Goal: Task Accomplishment & Management: Manage account settings

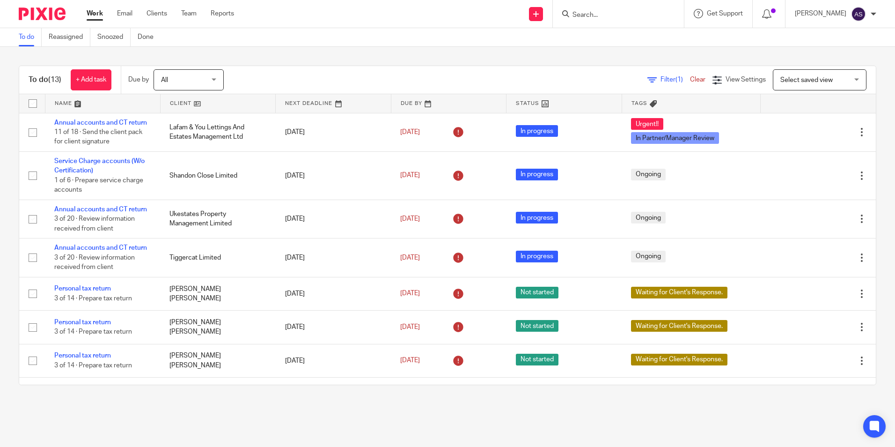
click at [342, 38] on div "To do Reassigned Snoozed Done" at bounding box center [447, 37] width 895 height 19
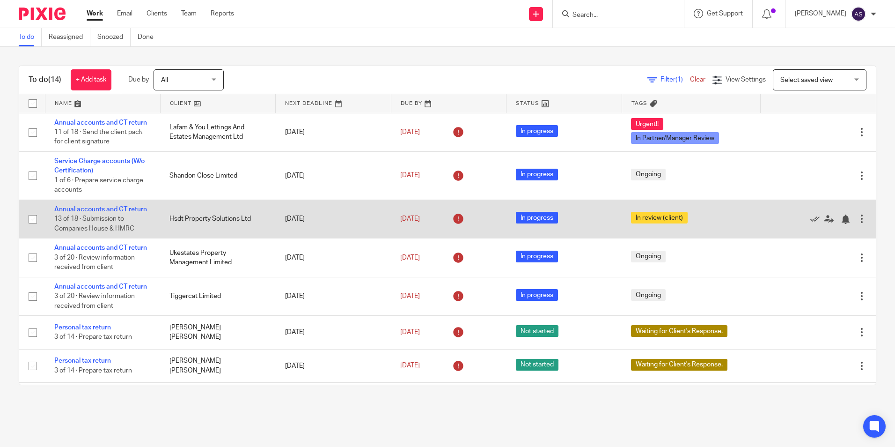
click at [128, 207] on link "Annual accounts and CT return" at bounding box center [100, 209] width 93 height 7
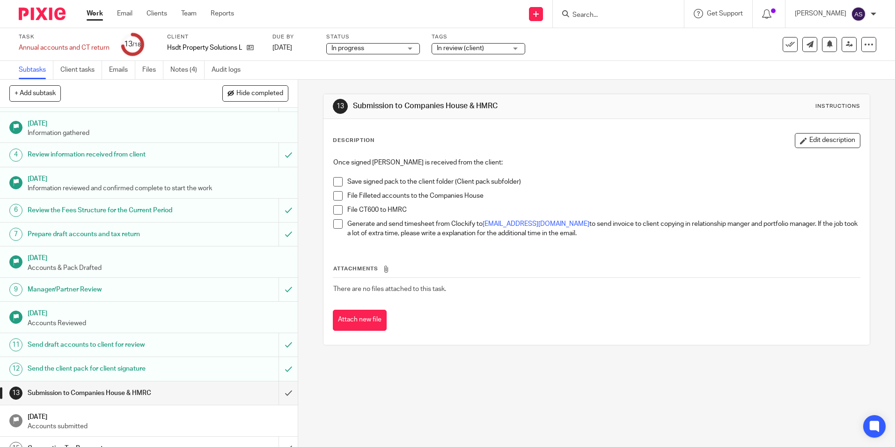
scroll to position [94, 0]
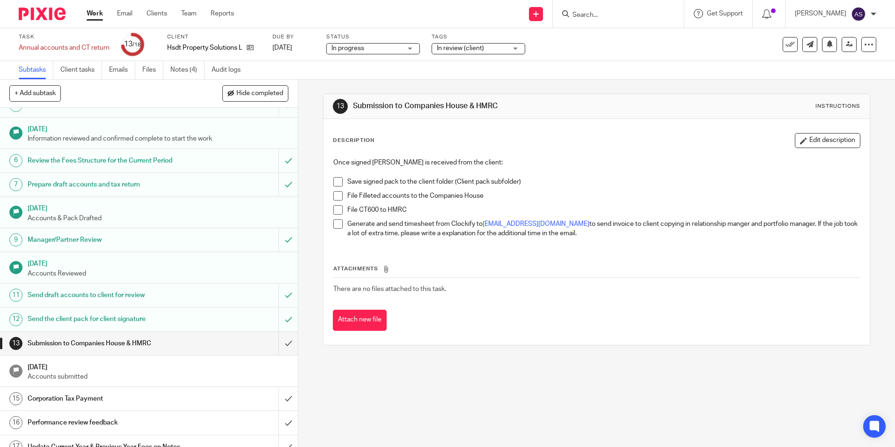
click at [333, 183] on span at bounding box center [337, 181] width 9 height 9
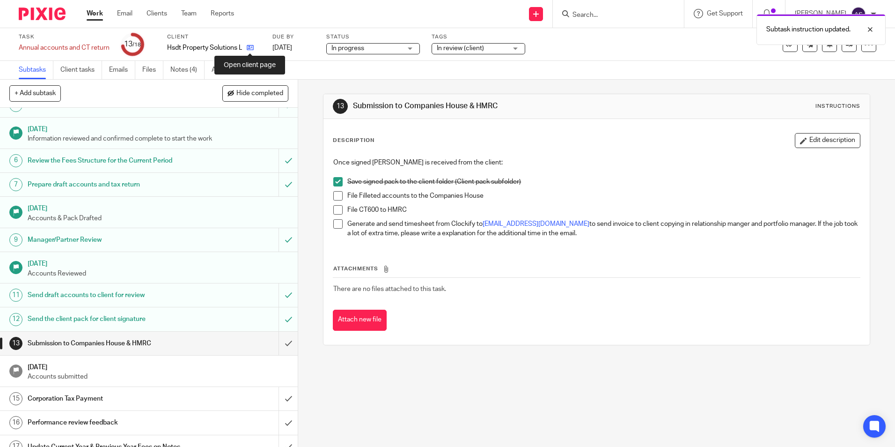
click at [248, 47] on icon at bounding box center [250, 47] width 7 height 7
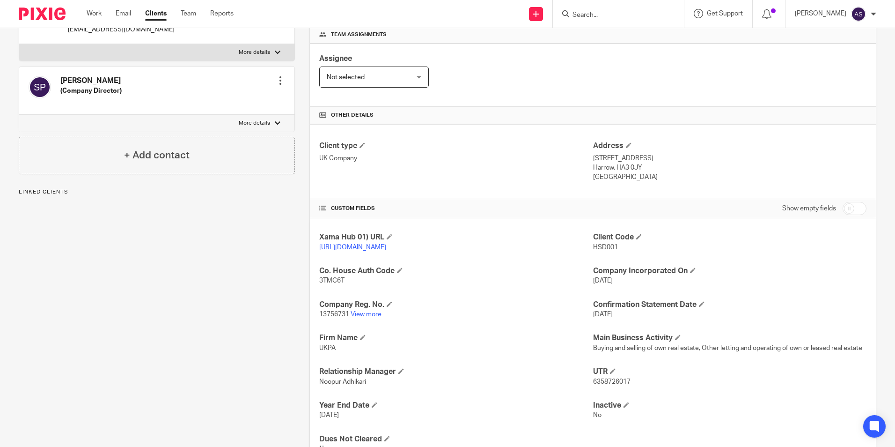
scroll to position [187, 0]
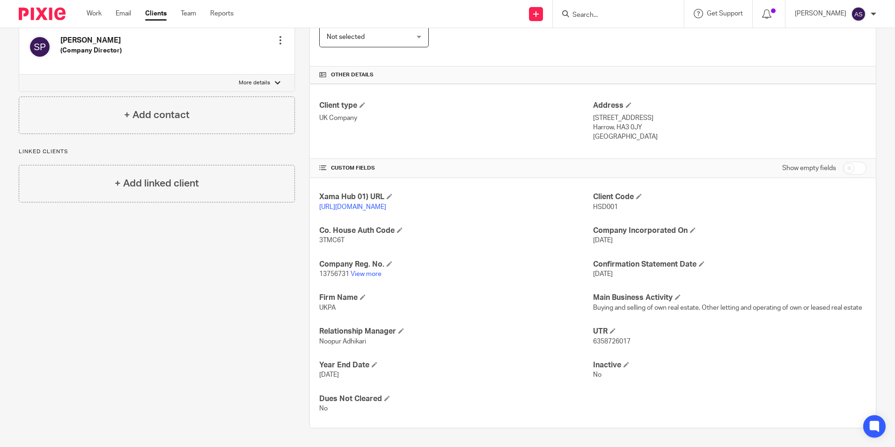
click at [163, 278] on div "Client contacts Hemant Patel (Company Director) 07956828524 mrhemant@yahoo.com …" at bounding box center [149, 173] width 291 height 510
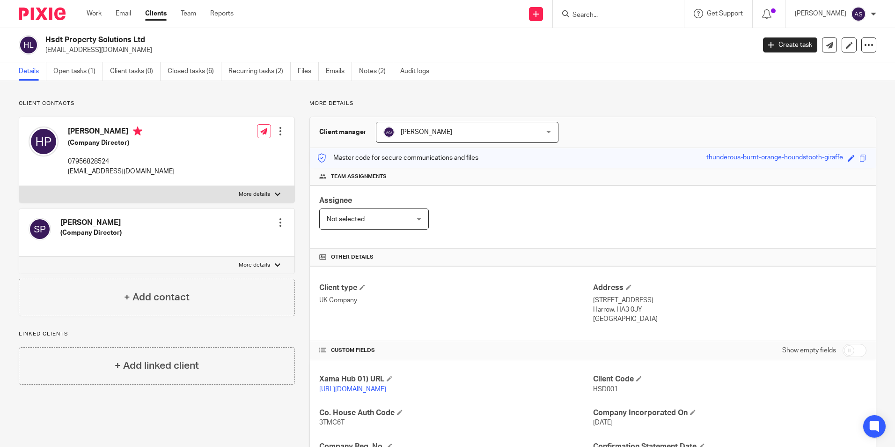
click at [96, 93] on div "Client contacts Hemant Patel (Company Director) 07956828524 mrhemant@yahoo.com …" at bounding box center [447, 355] width 895 height 548
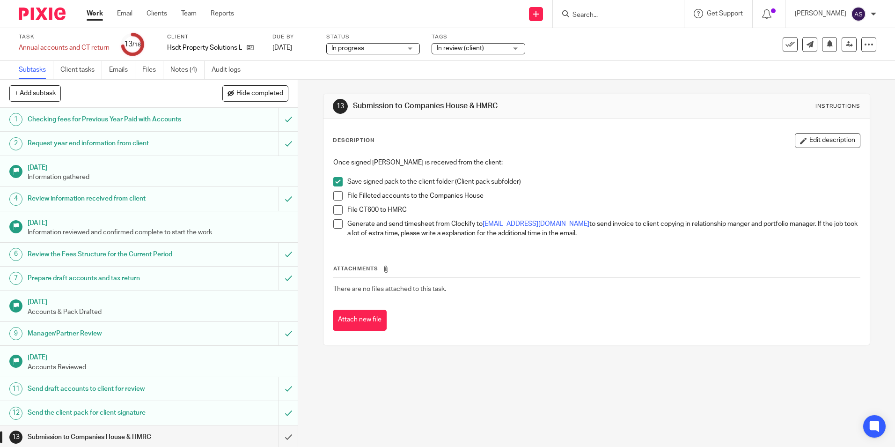
click at [334, 196] on span at bounding box center [337, 195] width 9 height 9
click at [334, 212] on span at bounding box center [337, 209] width 9 height 9
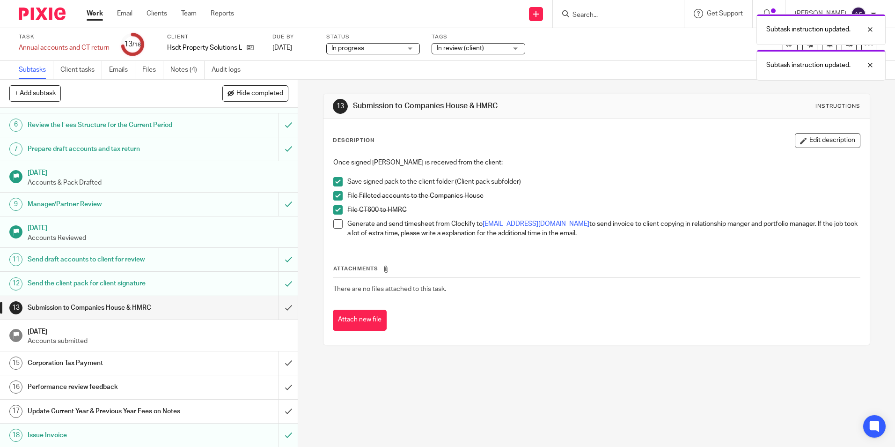
scroll to position [130, 0]
click at [277, 301] on input "submit" at bounding box center [149, 306] width 298 height 23
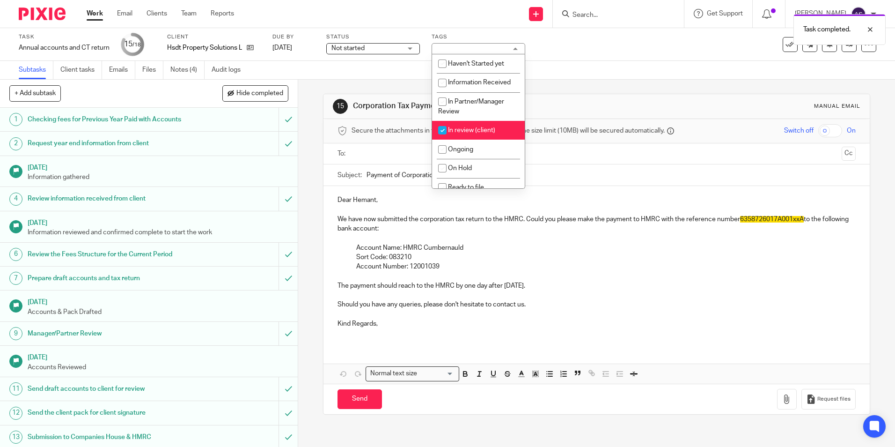
click at [442, 128] on input "checkbox" at bounding box center [442, 130] width 18 height 18
checkbox input "false"
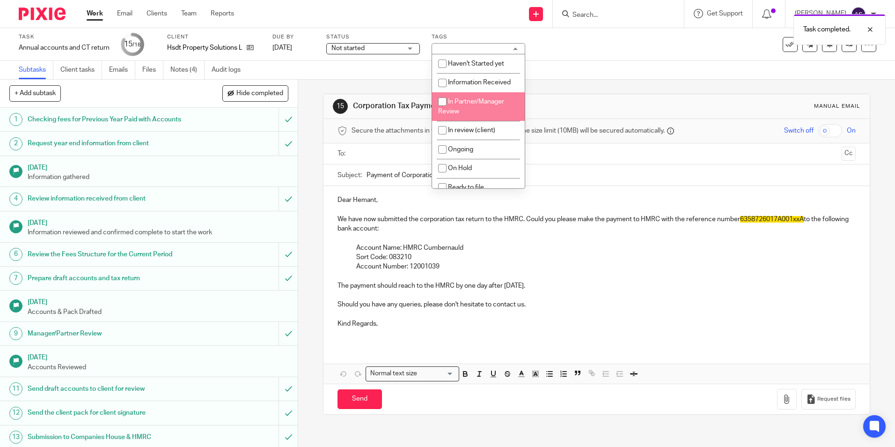
click at [579, 77] on div "Subtasks Client tasks Emails Files Notes (4) Audit logs" at bounding box center [447, 70] width 895 height 19
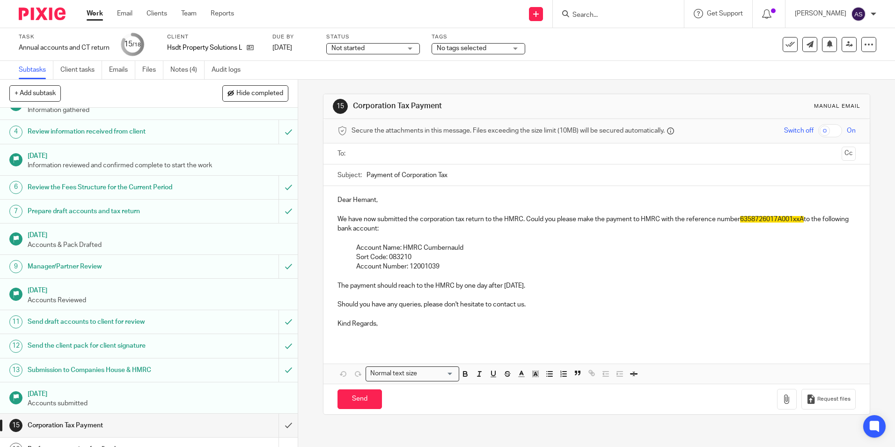
scroll to position [130, 0]
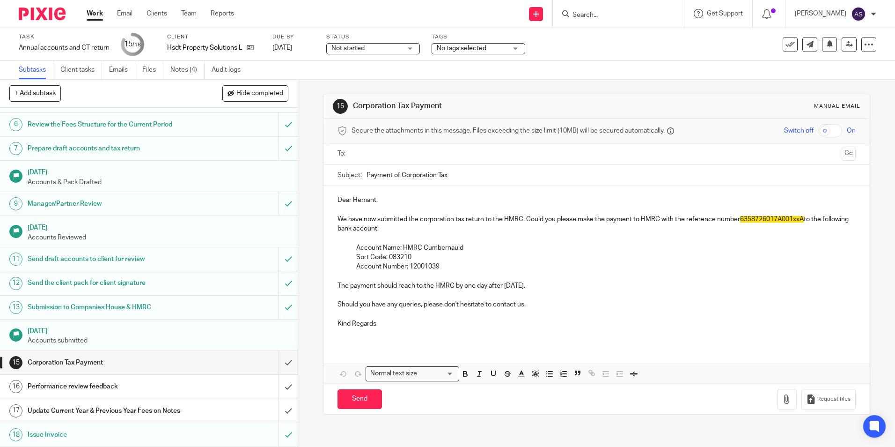
click at [43, 17] on img at bounding box center [42, 13] width 47 height 13
click at [604, 14] on input "Search" at bounding box center [614, 15] width 84 height 8
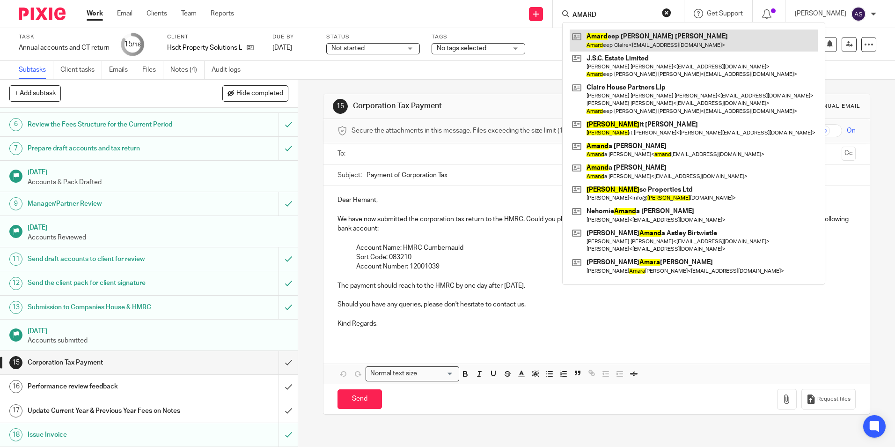
type input "AMARD"
click at [613, 43] on link at bounding box center [694, 40] width 248 height 22
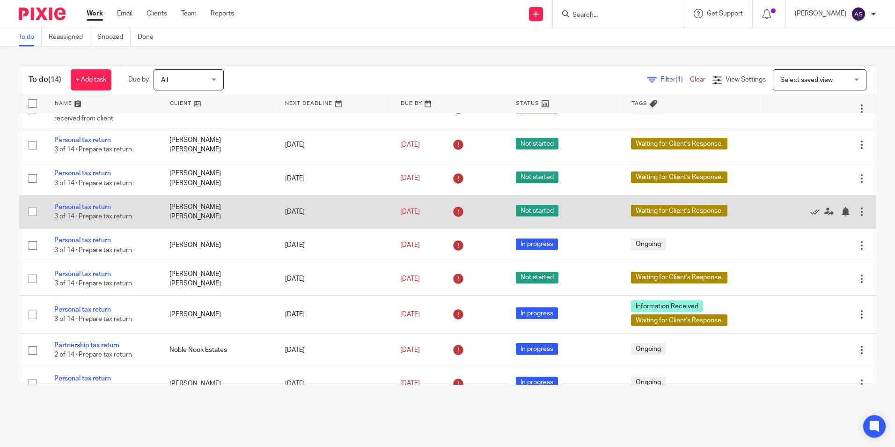
scroll to position [94, 0]
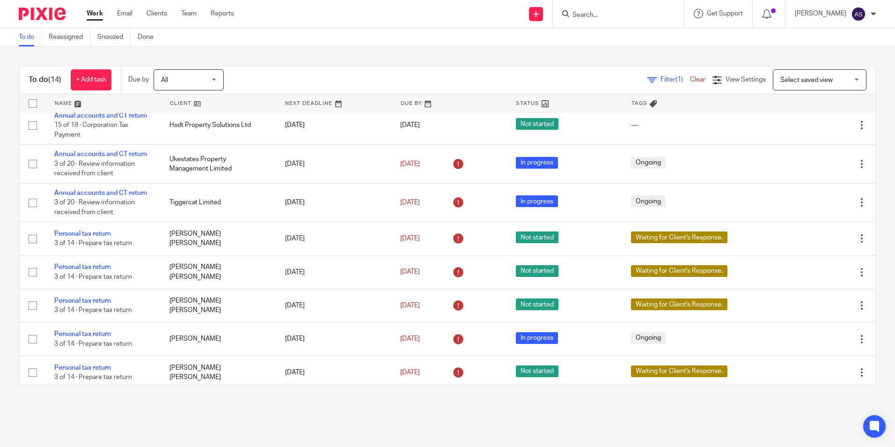
click at [496, 44] on div "To do Reassigned Snoozed Done" at bounding box center [447, 37] width 895 height 19
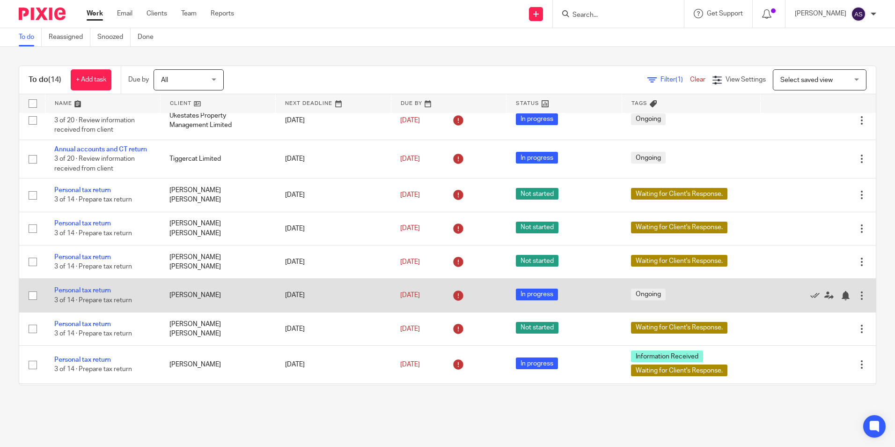
scroll to position [110, 0]
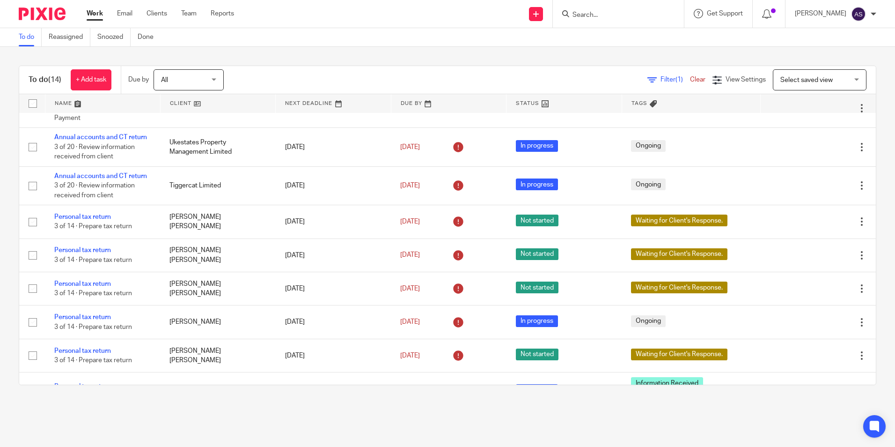
click at [587, 13] on input "Search" at bounding box center [614, 15] width 84 height 8
click at [339, 26] on div "Send new email Create task Add client Get Support Contact via email Check our d…" at bounding box center [571, 14] width 647 height 28
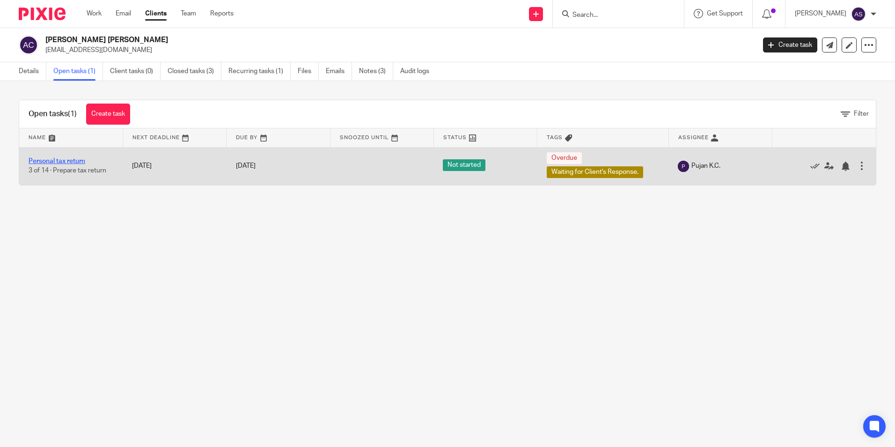
click at [59, 160] on link "Personal tax return" at bounding box center [57, 161] width 57 height 7
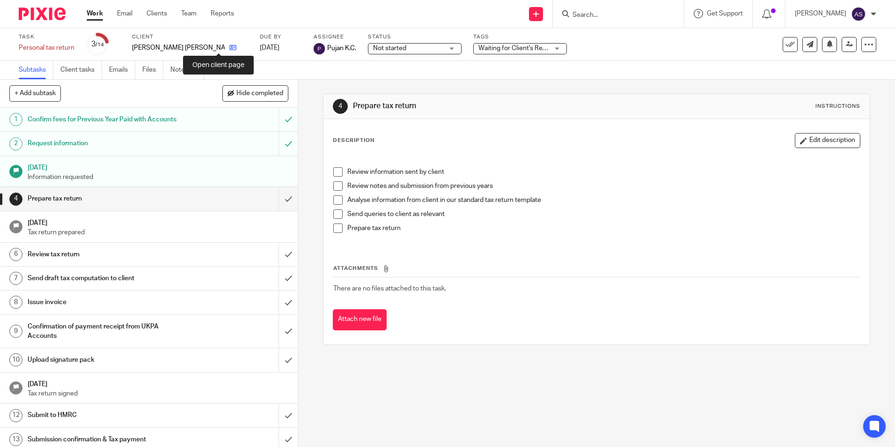
click at [229, 46] on icon at bounding box center [232, 47] width 7 height 7
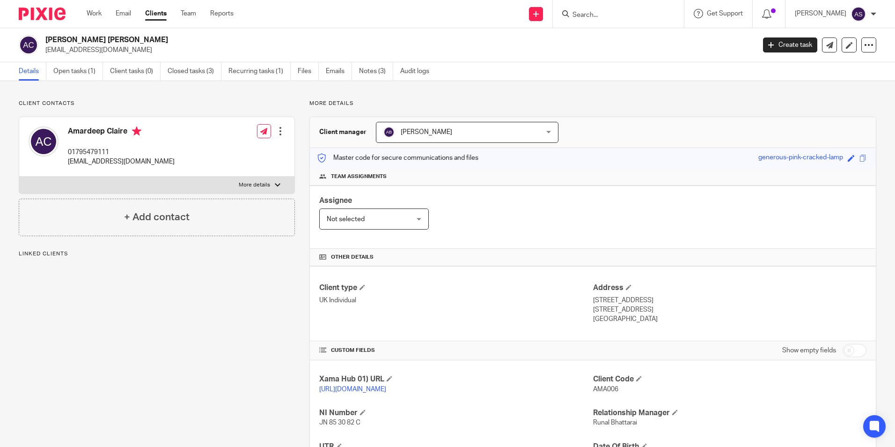
drag, startPoint x: 47, startPoint y: 39, endPoint x: 151, endPoint y: 38, distance: 104.4
click at [151, 38] on h2 "[PERSON_NAME] [PERSON_NAME]" at bounding box center [326, 40] width 563 height 10
copy h2 "[PERSON_NAME] [PERSON_NAME]"
click at [690, 147] on div "Client manager [PERSON_NAME] [PERSON_NAME] [PERSON_NAME] [PERSON_NAME] [PERSON_…" at bounding box center [593, 132] width 566 height 31
click at [612, 17] on input "Search" at bounding box center [614, 15] width 84 height 8
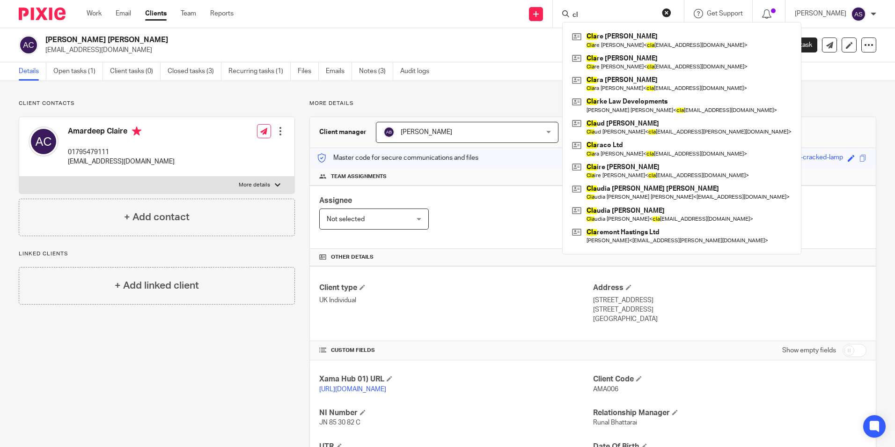
type input "c"
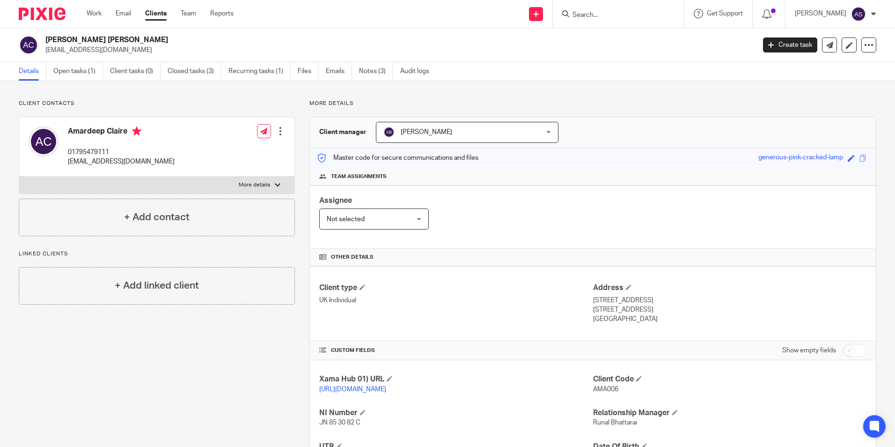
click at [607, 43] on div "Amardeep Jason Singh Claire amarclaire@btinternet.com" at bounding box center [397, 45] width 704 height 20
click at [605, 17] on input "Search" at bounding box center [614, 15] width 84 height 8
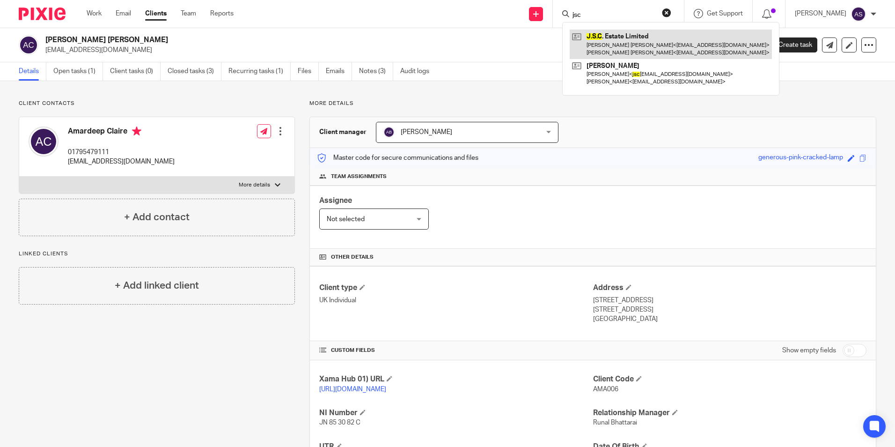
type input "jsc"
click at [618, 44] on link at bounding box center [671, 43] width 202 height 29
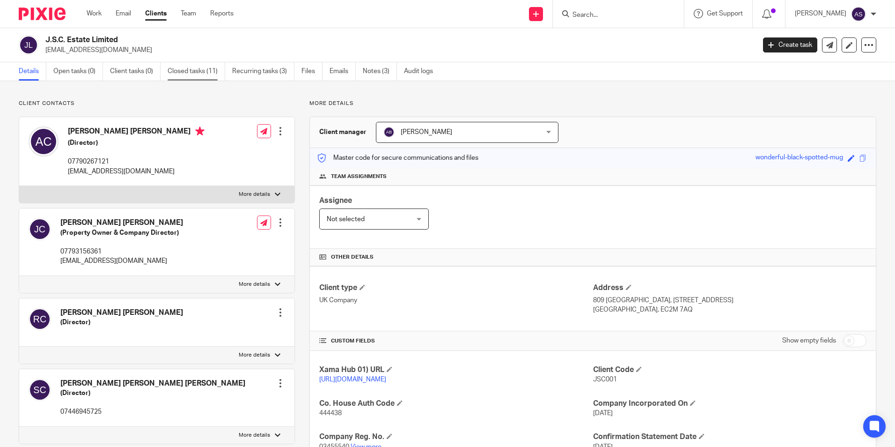
click at [183, 69] on link "Closed tasks (11)" at bounding box center [197, 71] width 58 height 18
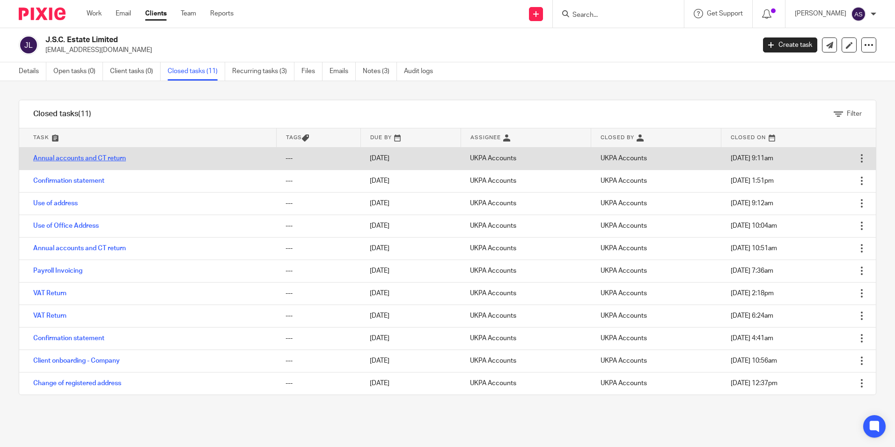
click at [117, 157] on link "Annual accounts and CT return" at bounding box center [79, 158] width 93 height 7
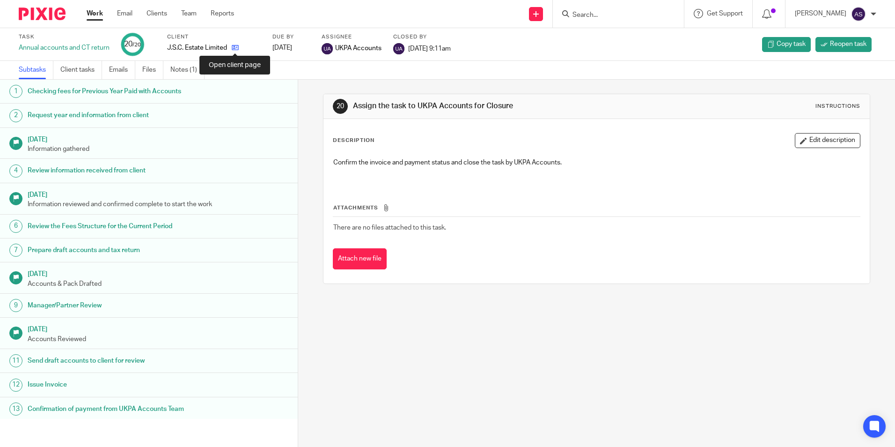
click at [234, 47] on icon at bounding box center [235, 47] width 7 height 7
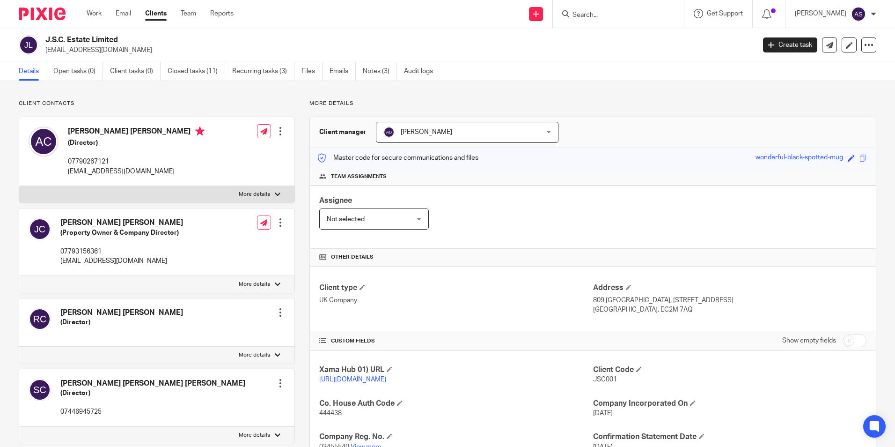
scroll to position [148, 0]
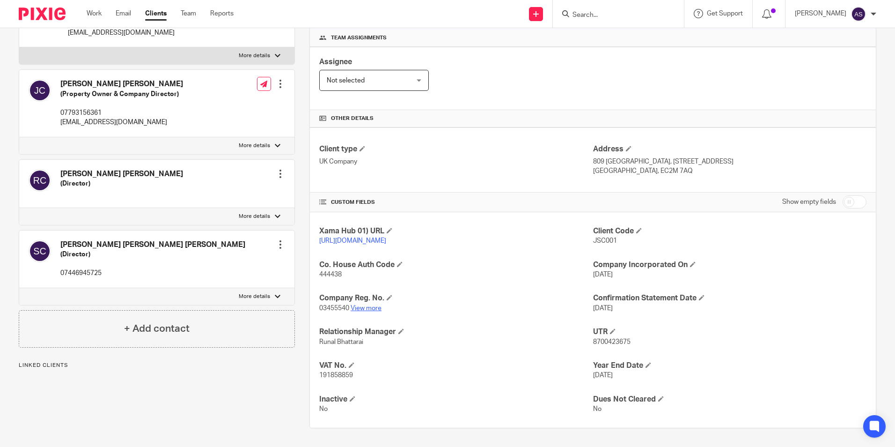
click at [366, 307] on link "View more" at bounding box center [366, 308] width 31 height 7
click at [519, 79] on div "Assignee Not selected Not selected Not selected [PERSON_NAME] [PERSON_NAME] [PE…" at bounding box center [593, 78] width 566 height 63
